Goal: Task Accomplishment & Management: Use online tool/utility

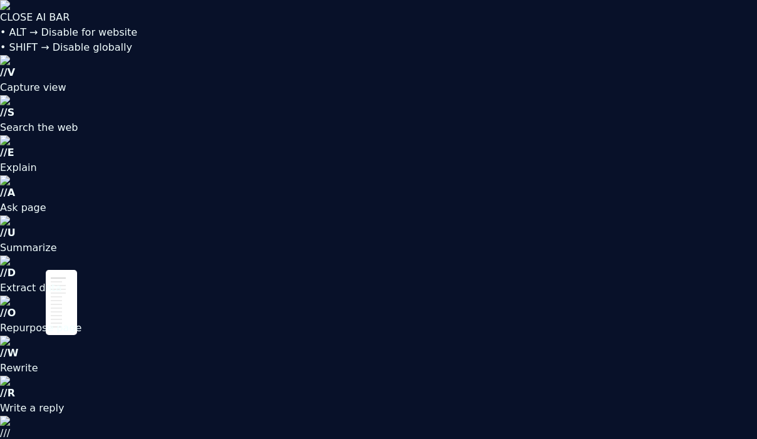
type textarea "*"
type input "1680"
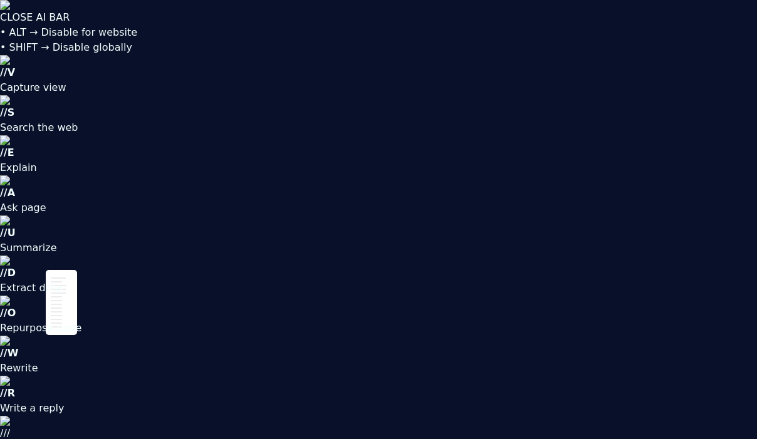
type textarea "*"
type input "168"
type textarea "*"
